Goal: Information Seeking & Learning: Learn about a topic

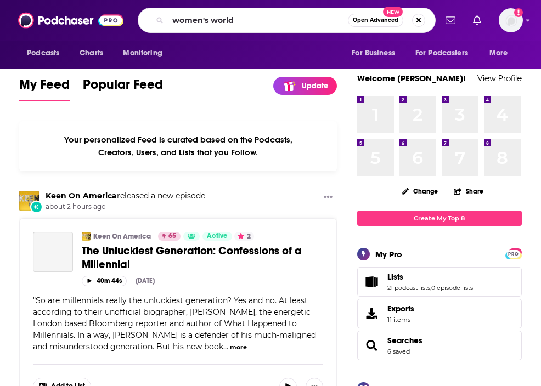
type input "women's world"
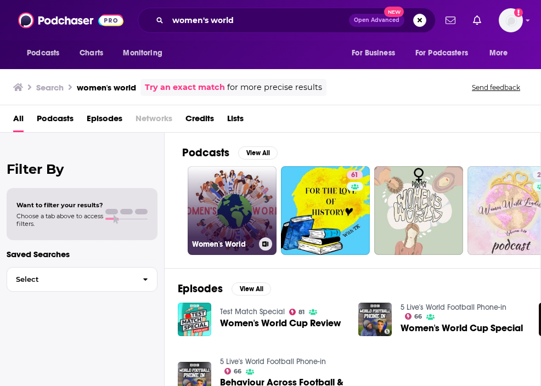
click at [240, 232] on link "Women's World" at bounding box center [232, 210] width 89 height 89
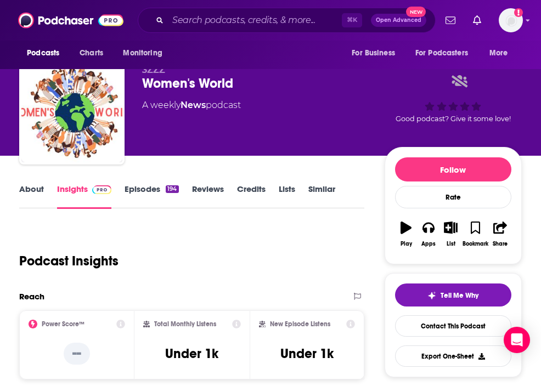
scroll to position [20, 0]
